Goal: Communication & Community: Answer question/provide support

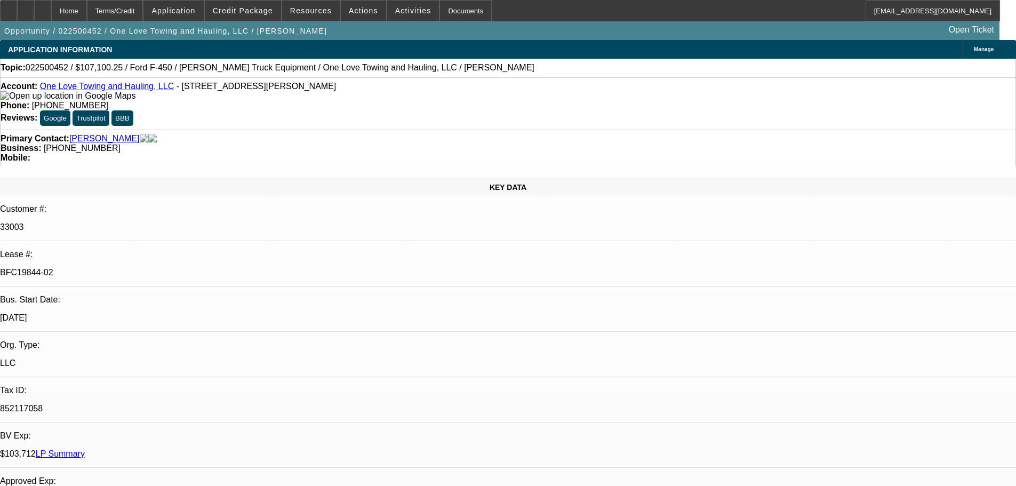
select select "0"
select select "2"
select select "0.15"
select select "0"
select select "2"
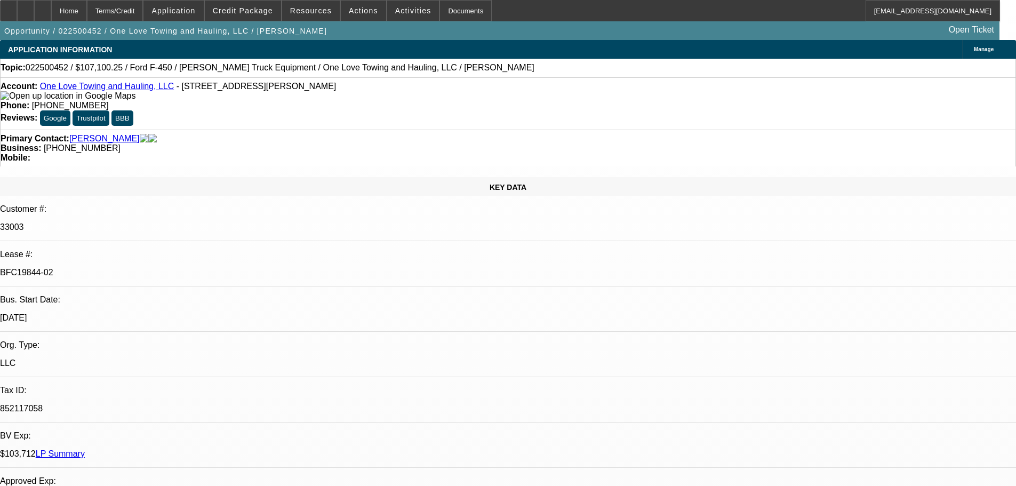
select select "0.15"
select select "0"
select select "2"
select select "0.15"
select select "0"
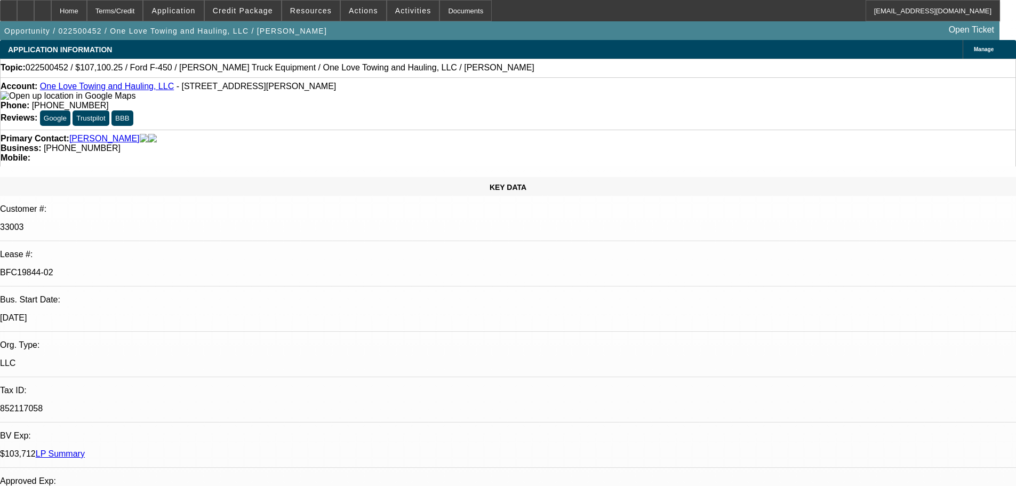
select select "2"
select select "0.15"
select select "1"
select select "2"
select select "16"
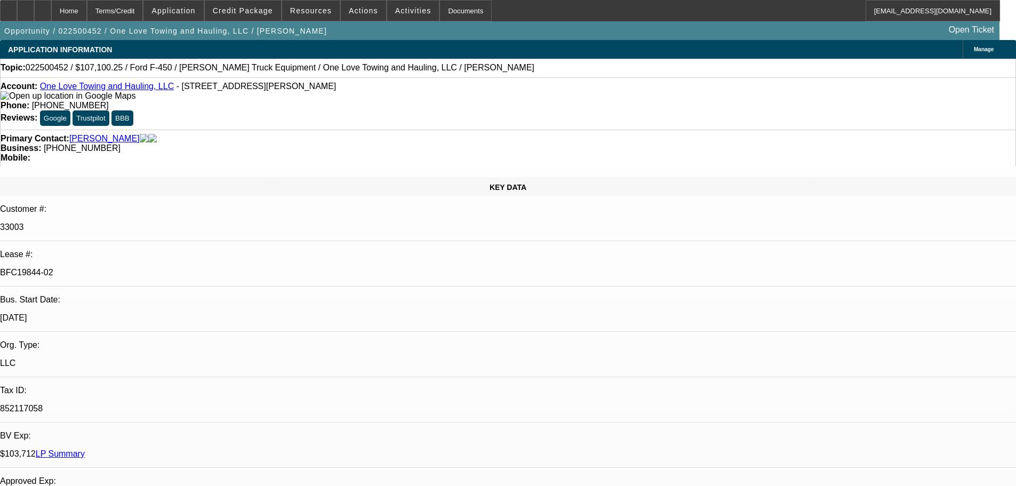
select select "1"
select select "2"
select select "16"
select select "1"
select select "2"
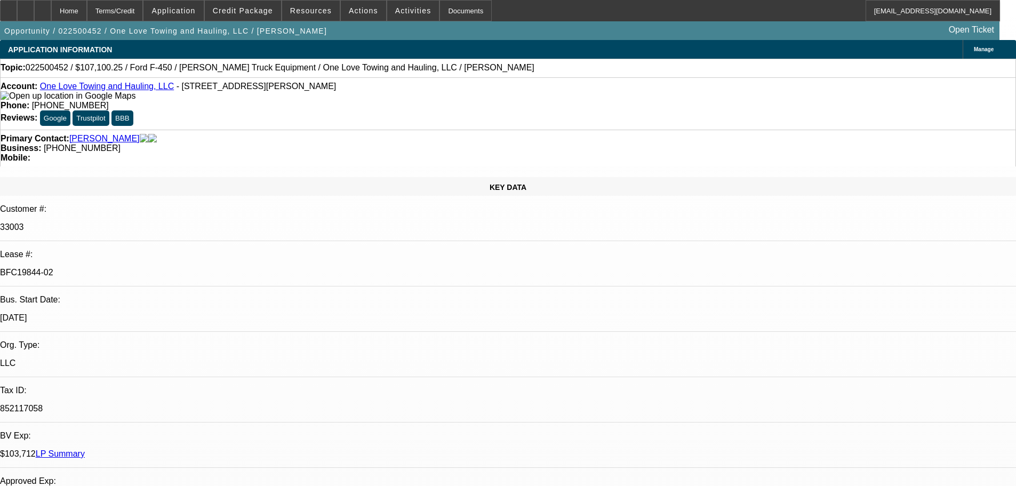
select select "16"
select select "1"
select select "2"
select select "16"
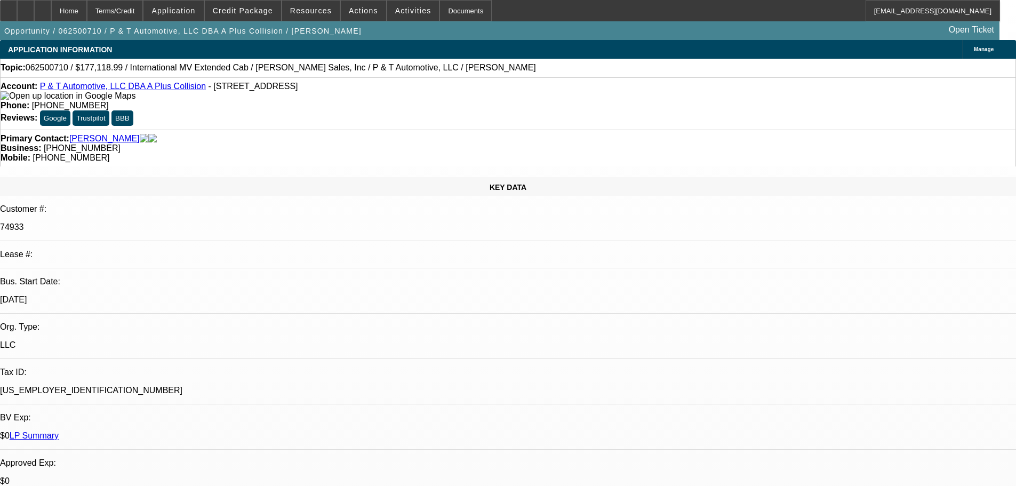
select select "0"
select select "2"
select select "0"
select select "6"
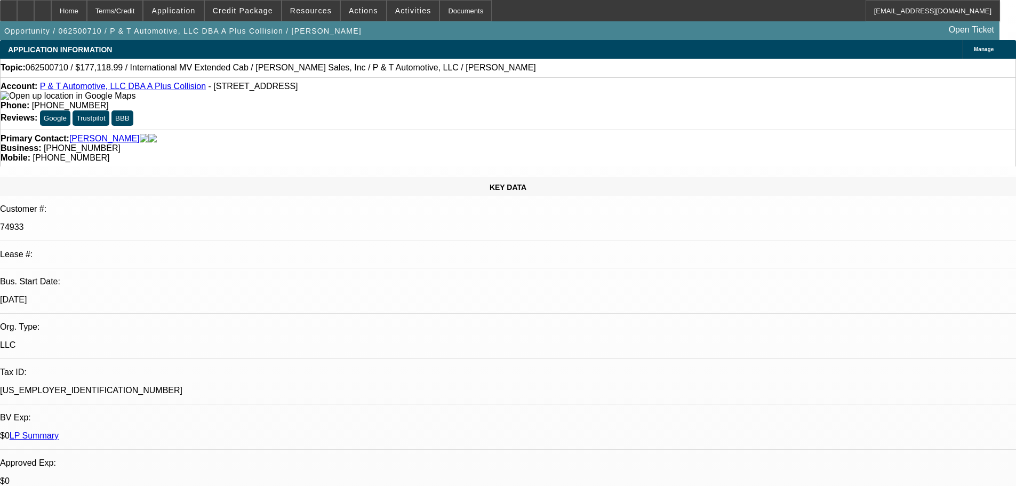
select select "0"
select select "2"
select select "0"
select select "6"
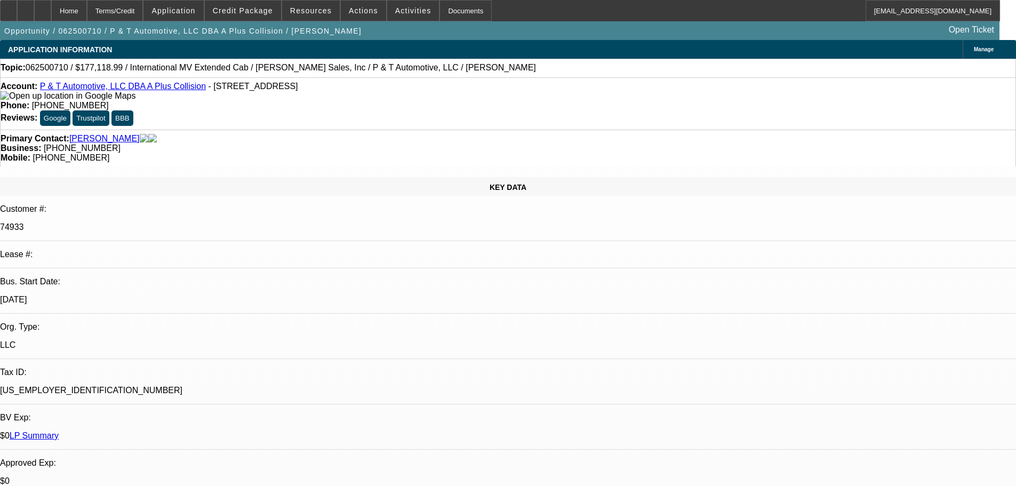
select select "0"
select select "2"
select select "0"
select select "6"
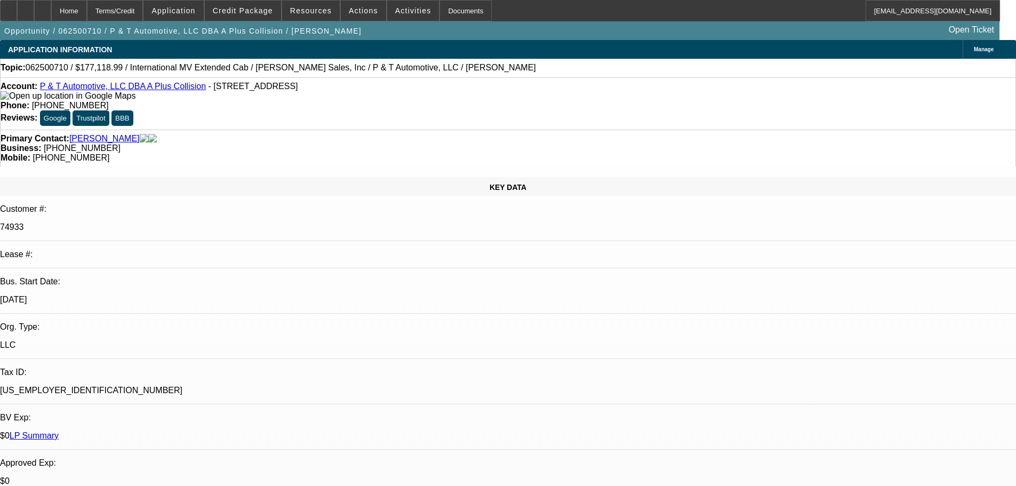
select select "0"
select select "2"
select select "0"
select select "6"
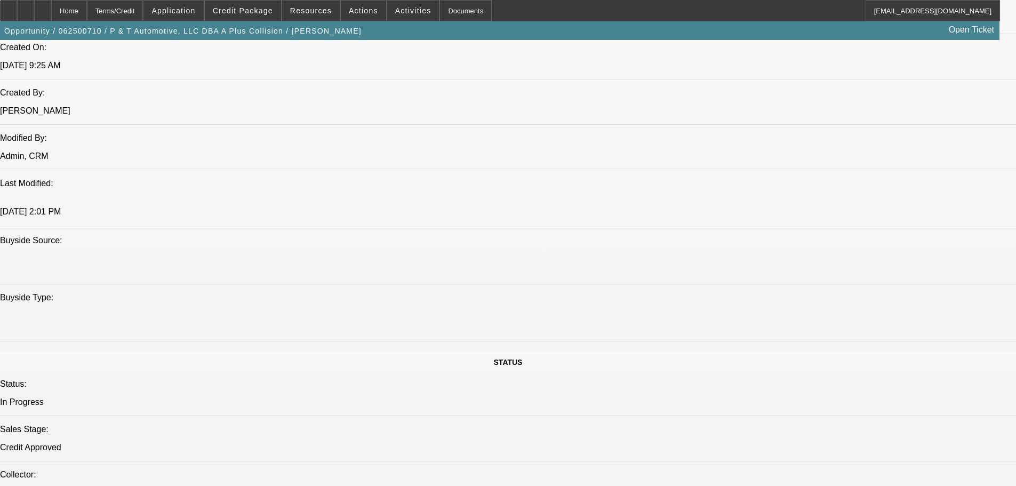
scroll to position [907, 0]
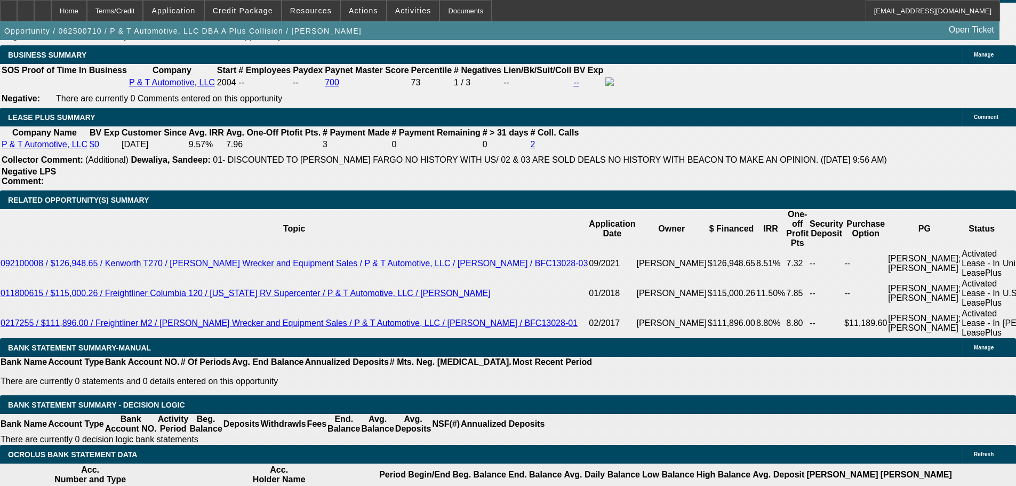
scroll to position [1761, 0]
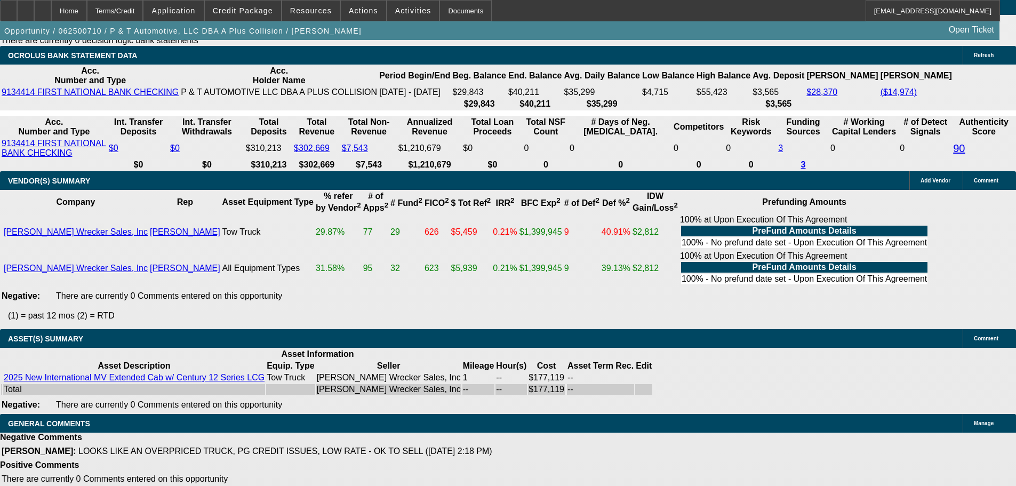
scroll to position [2237, 0]
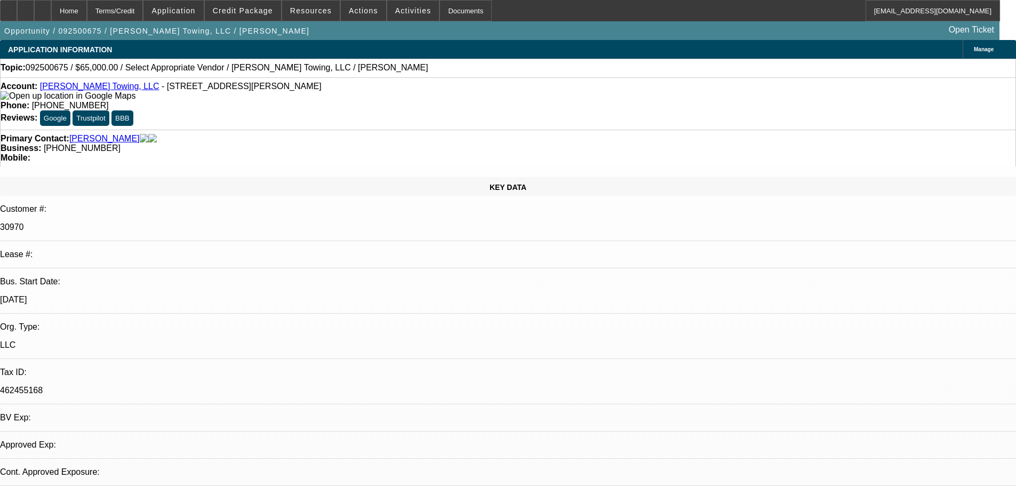
select select "0"
select select "2"
select select "0.1"
select select "2"
select select "4"
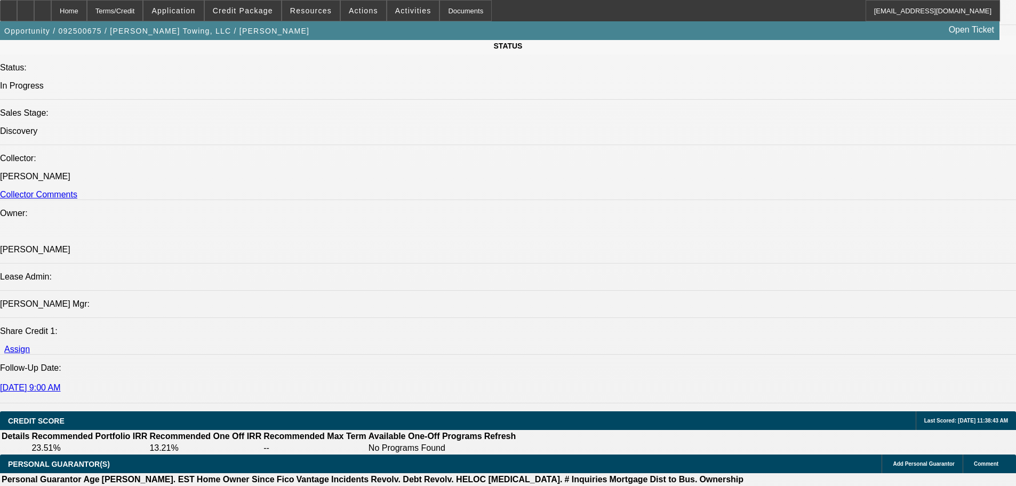
scroll to position [1334, 0]
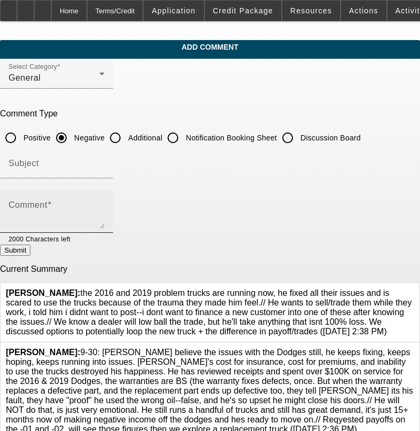
click at [75, 204] on textarea "Comment" at bounding box center [57, 216] width 96 height 26
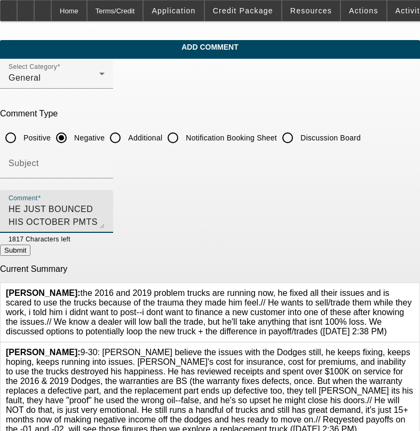
scroll to position [10, 0]
click at [105, 222] on textarea "HE JUST BOUNCED HIS OCTOBER PMTS FOR A 2ND TIME AND COLLECTOR HAS LEFT HIM MESS…" at bounding box center [57, 216] width 96 height 26
click at [105, 211] on textarea "HE JUST BOUNCED HIS OCTOBER PMTS FOR A 2ND TIME AND COLLECTOR HAS LEFT HIM MESS…" at bounding box center [57, 216] width 96 height 26
click at [74, 213] on textarea "HE JUST BOUNCED HIS OCTOBER PMTS FOR A 2ND TIME AND COLLECTOR HAS LEFT HIM MESS…" at bounding box center [57, 216] width 96 height 26
click at [105, 210] on textarea "HE JUST BOUNCED HIS OCTOBER PMTS FOR A 2ND TIME AND COLLECTOR HAS LEFT HIM MESS…" at bounding box center [57, 216] width 96 height 26
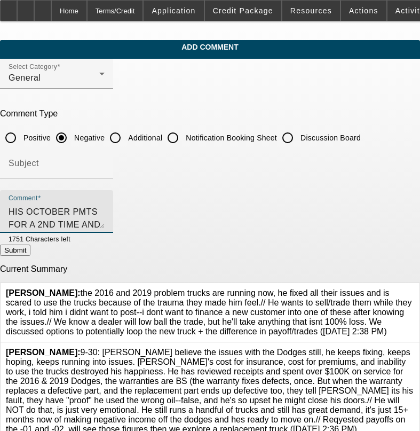
scroll to position [0, 0]
type textarea "HE JUST BOUNCED HIS OCTOBER PMTS FOR A 2ND TIME AND COLLECTOR HAS LEFT HIM MESS…"
click at [30, 254] on button "Submit" at bounding box center [15, 249] width 30 height 11
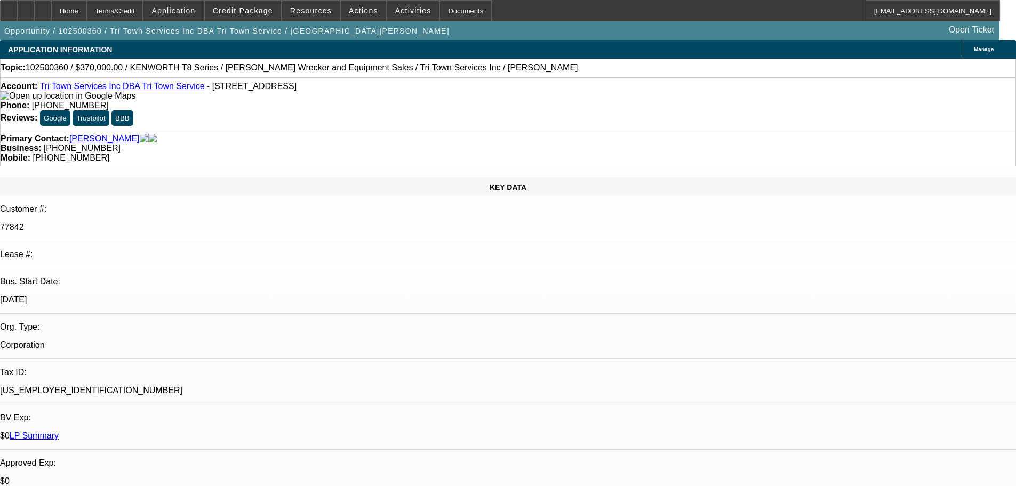
select select "0"
select select "2"
select select "0.1"
select select "4"
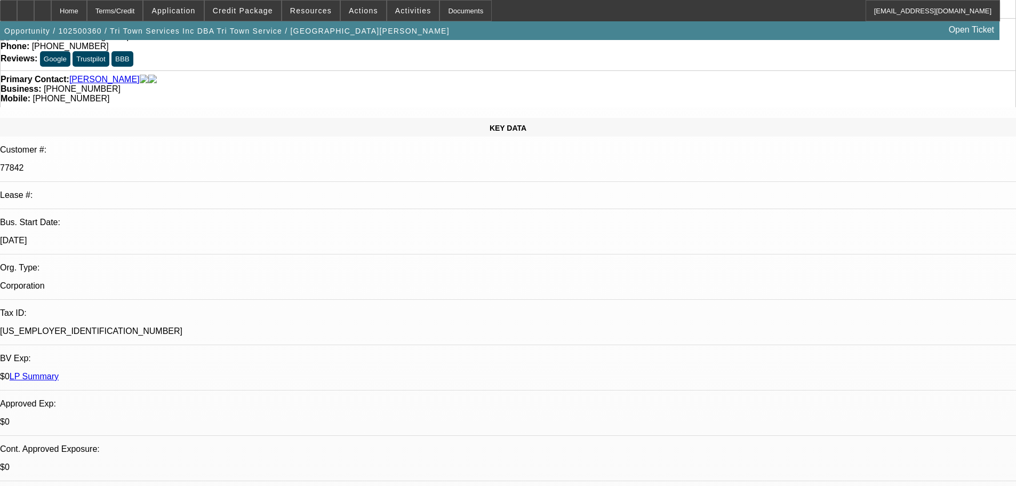
scroll to position [53, 0]
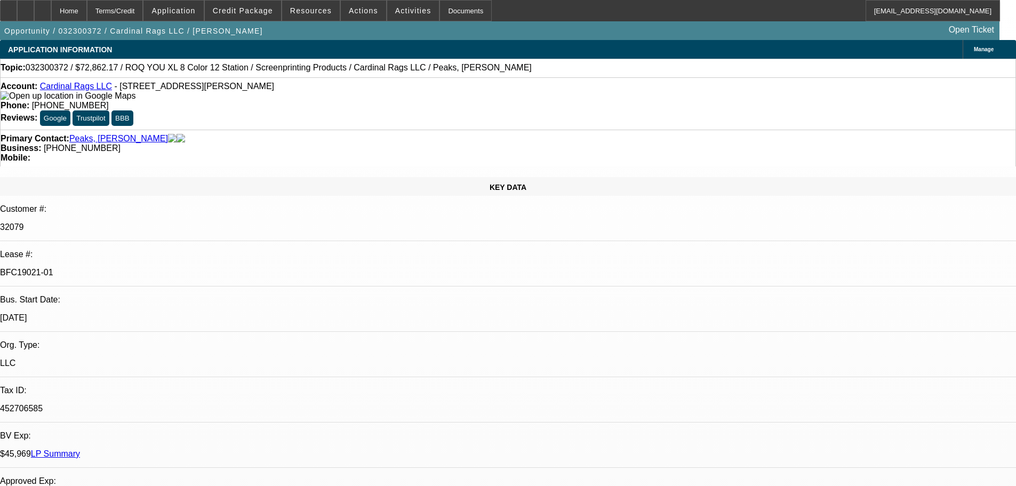
select select "0"
select select "2"
select select "0.1"
select select "4"
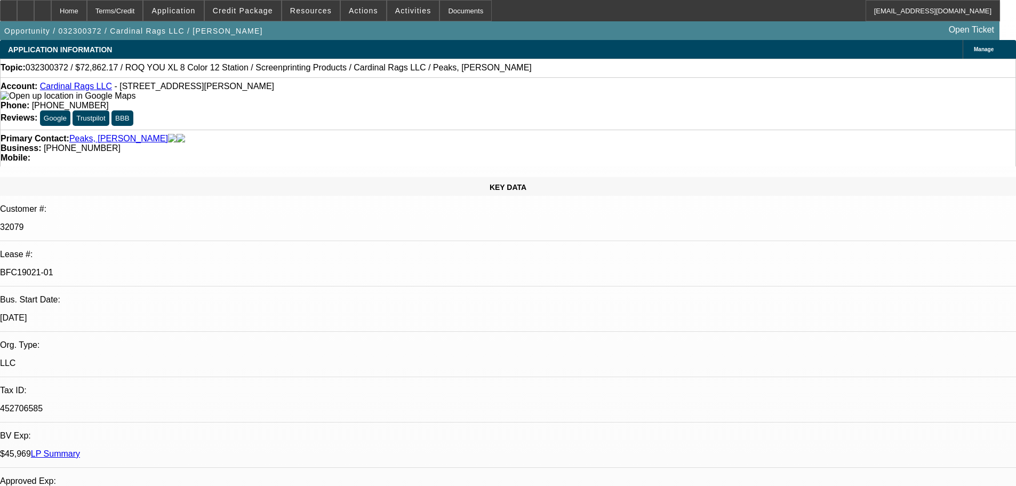
select select "0"
select select "0.1"
select select "4"
select select "0"
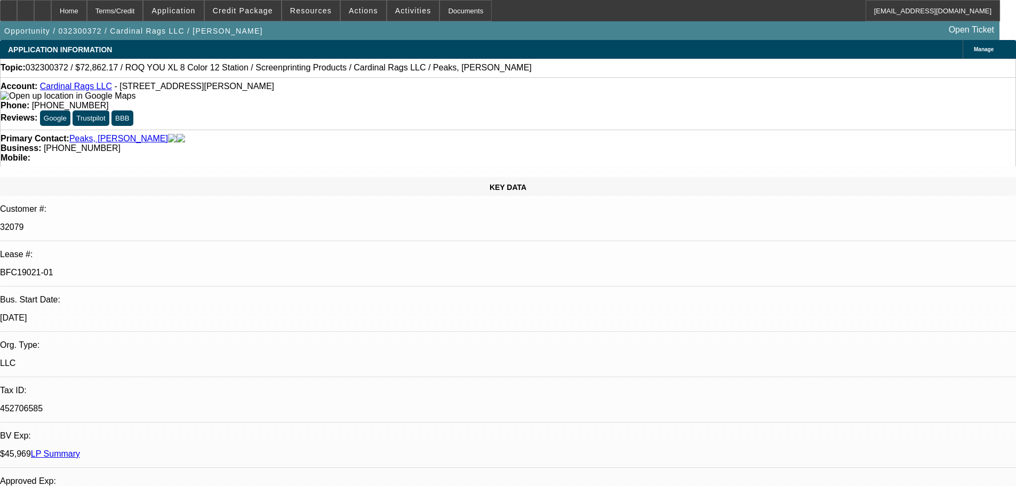
select select "0"
select select "0.1"
select select "4"
select select "0"
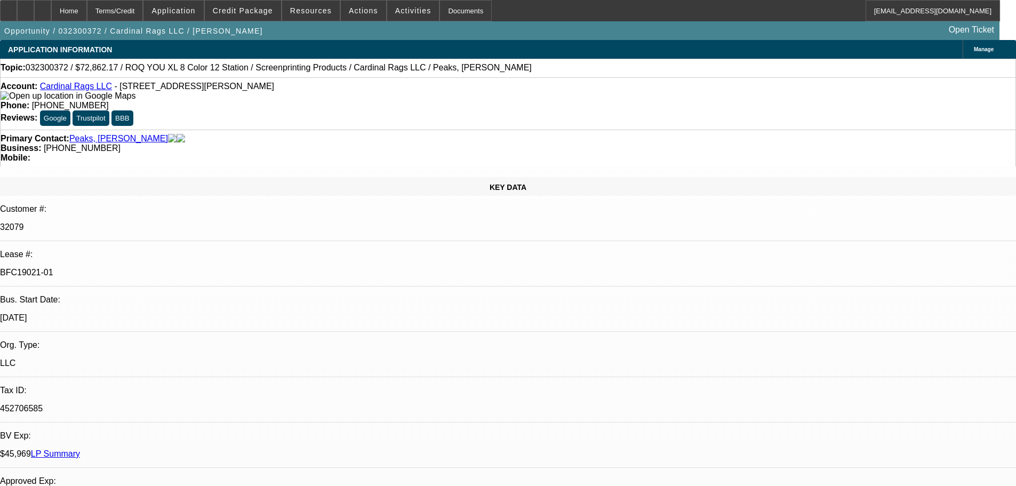
select select "0.1"
select select "4"
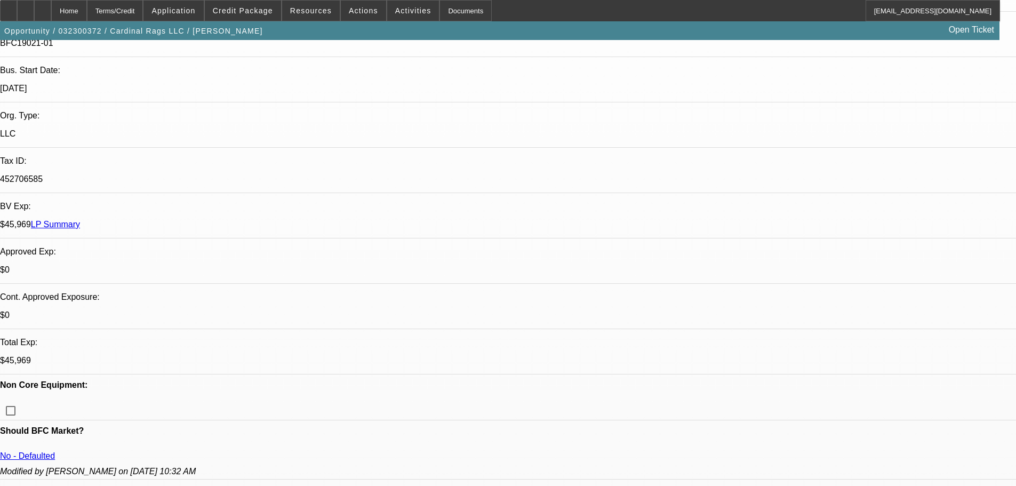
scroll to position [373, 0]
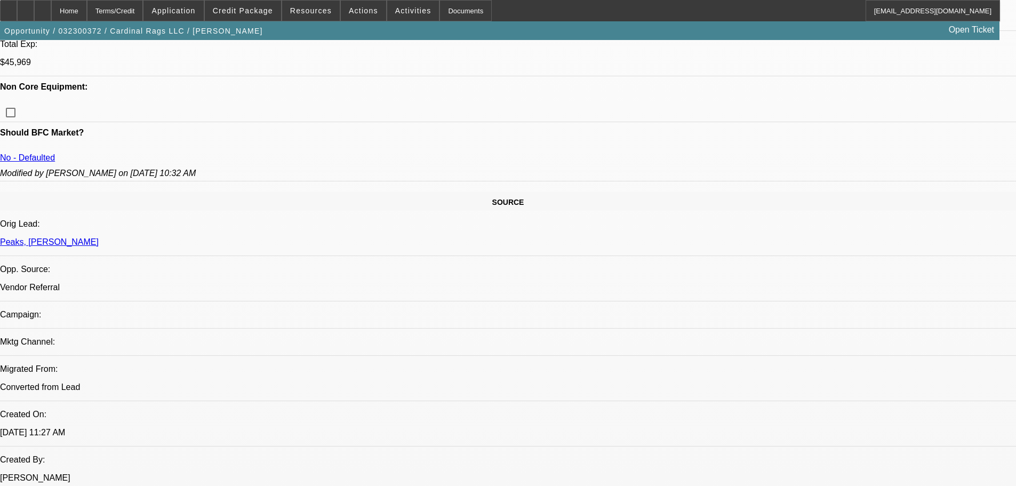
scroll to position [534, 0]
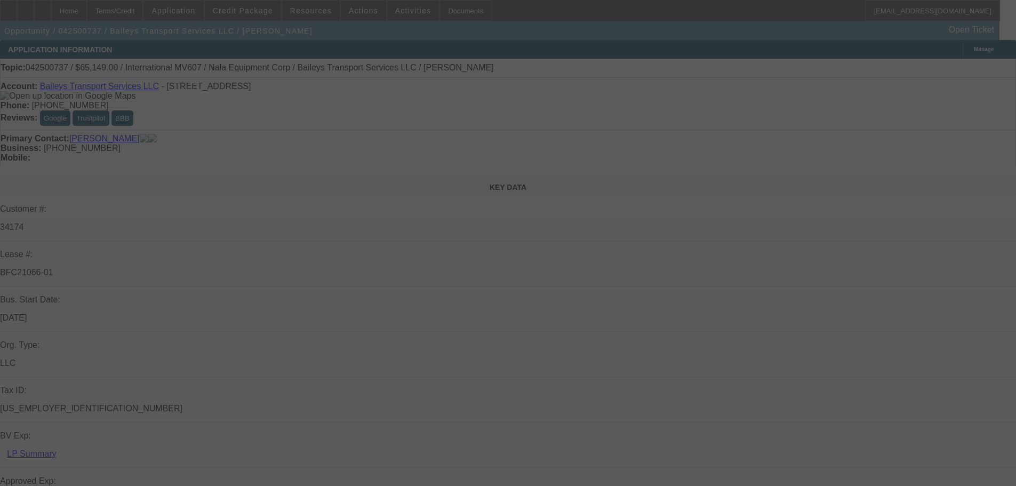
select select "0"
select select "2"
select select "0"
select select "2"
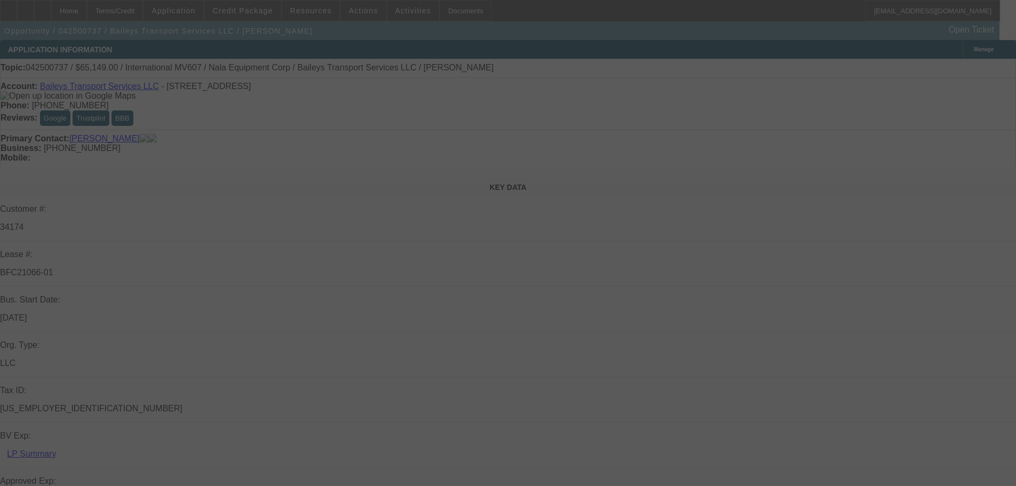
select select "0"
select select "2"
select select "0"
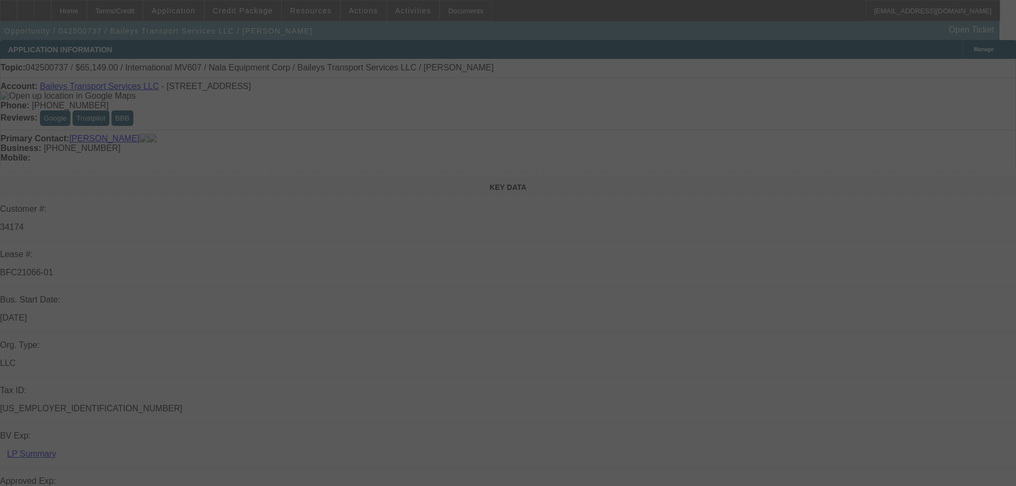
select select "2"
select select "0"
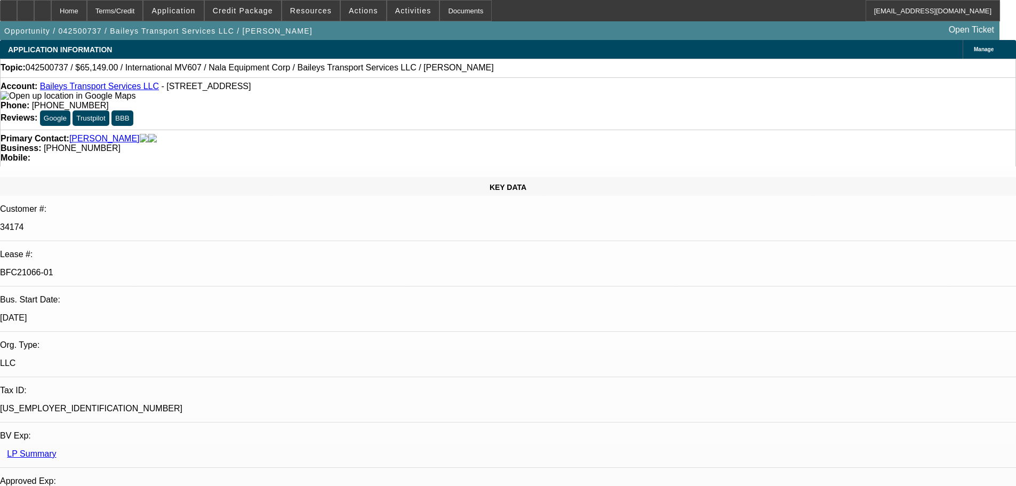
select select "1"
select select "2"
select select "6"
select select "1"
select select "2"
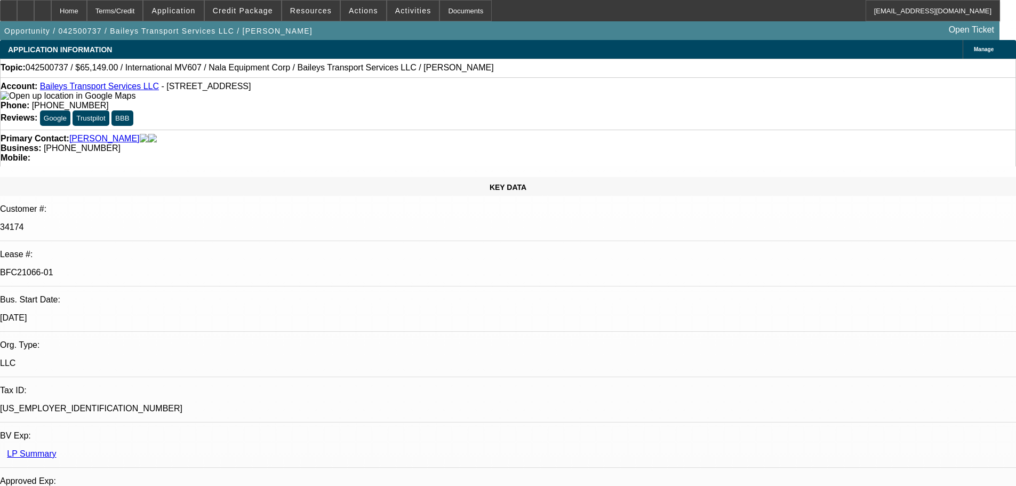
select select "6"
select select "1"
select select "2"
select select "6"
select select "1"
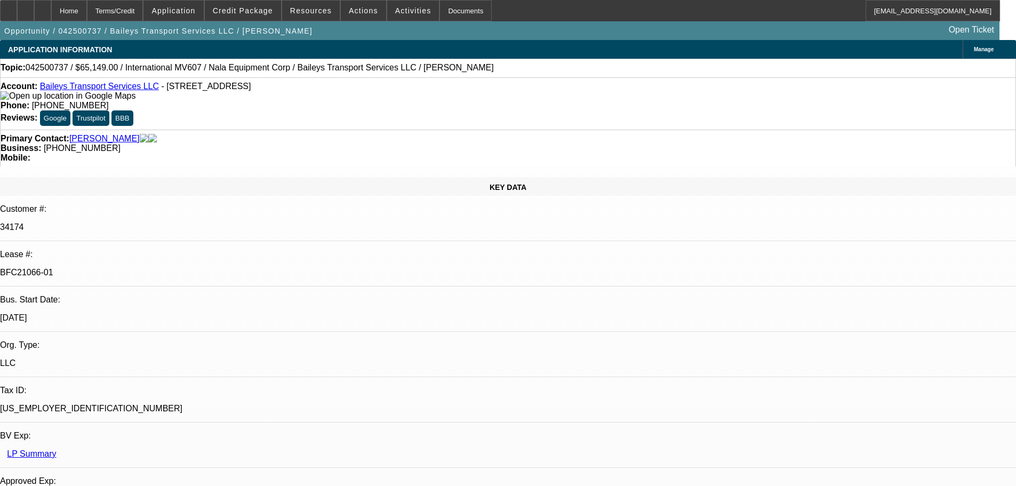
select select "2"
select select "6"
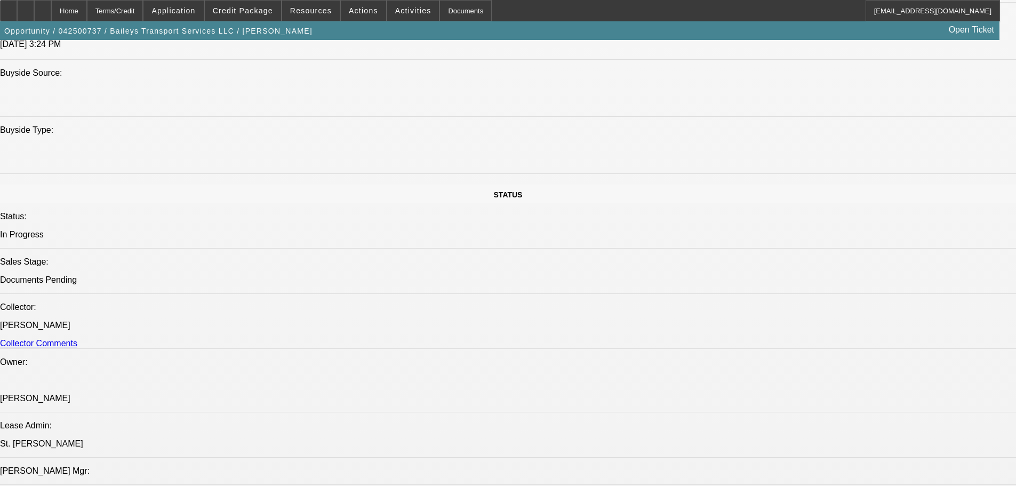
scroll to position [1014, 0]
